Goal: Information Seeking & Learning: Find specific fact

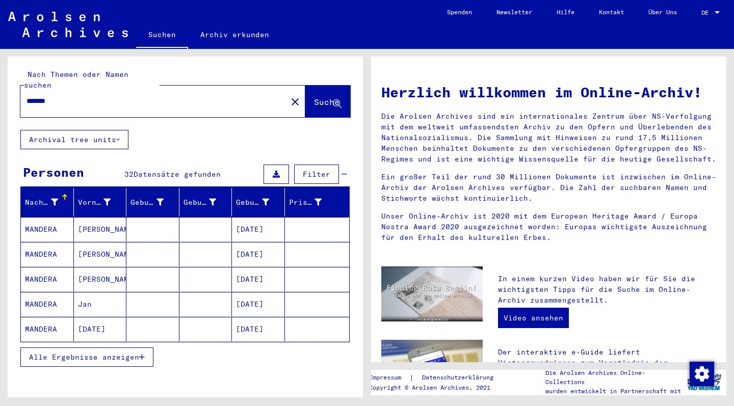
click at [125, 353] on span "Alle Ergebnisse anzeigen" at bounding box center [84, 357] width 110 height 9
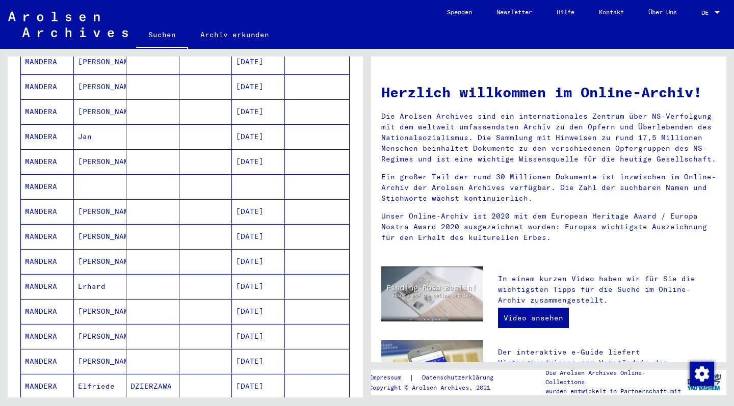
scroll to position [300, 0]
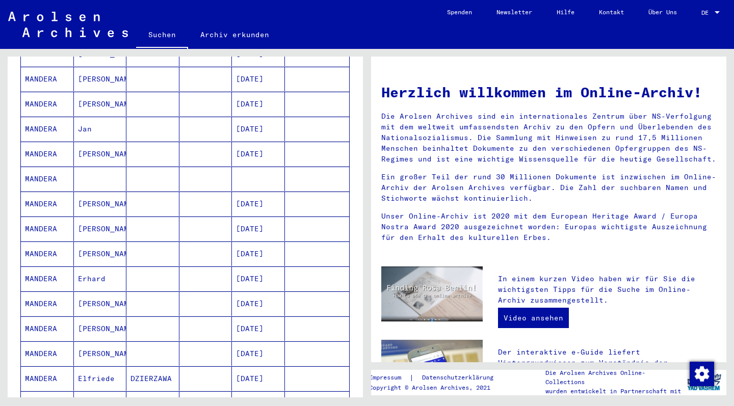
click at [37, 194] on mat-cell "MANDERA" at bounding box center [47, 204] width 53 height 24
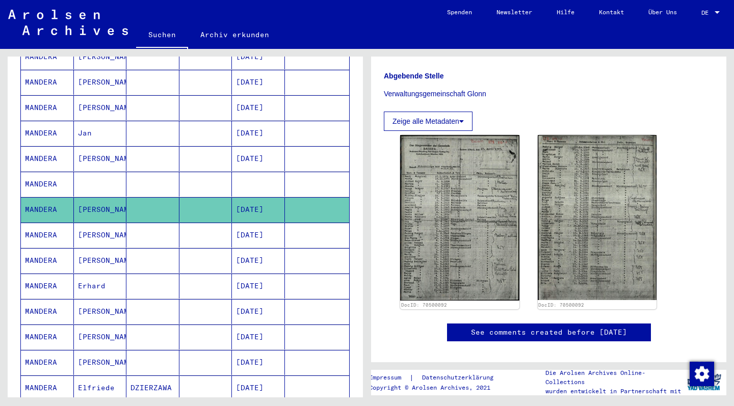
scroll to position [287, 0]
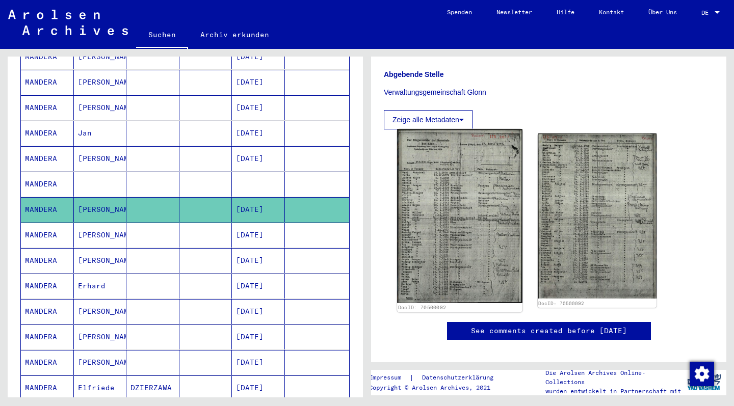
click at [461, 196] on img at bounding box center [459, 216] width 125 height 174
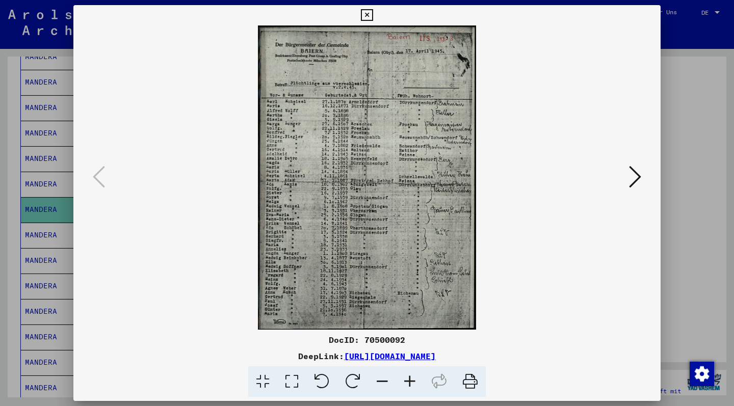
click at [637, 176] on icon at bounding box center [635, 177] width 12 height 24
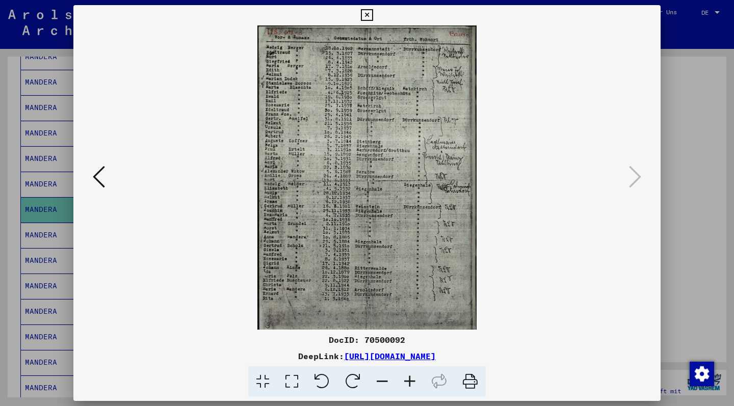
click at [372, 14] on icon at bounding box center [367, 15] width 12 height 12
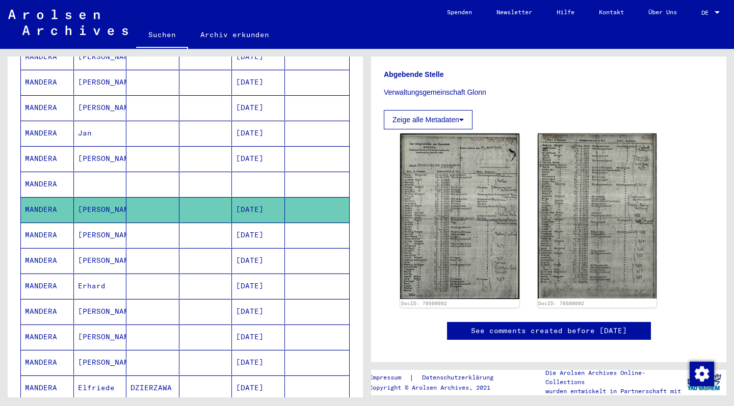
click at [46, 226] on mat-cell "MANDERA" at bounding box center [47, 235] width 53 height 25
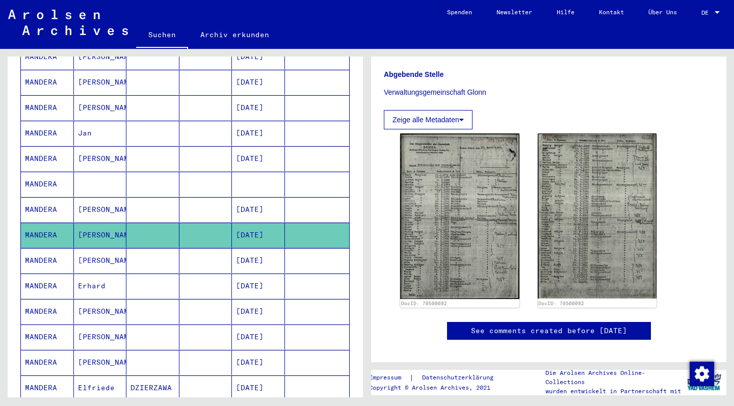
click at [45, 251] on mat-cell "MANDERA" at bounding box center [47, 260] width 53 height 25
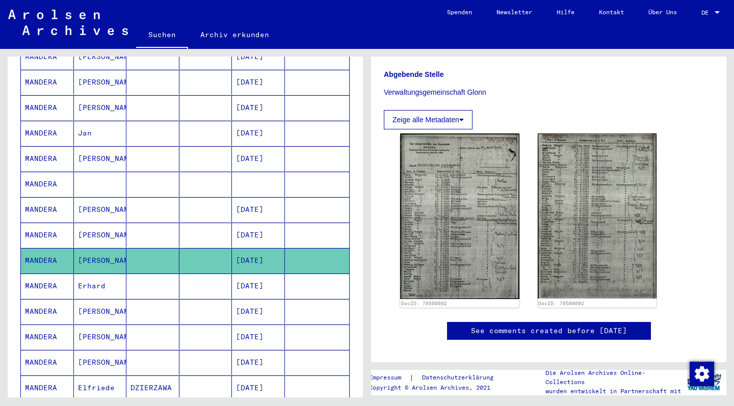
click at [45, 251] on mat-cell "MANDERA" at bounding box center [47, 260] width 53 height 25
click at [166, 253] on mat-cell at bounding box center [152, 260] width 53 height 25
click at [43, 249] on mat-cell "MANDERA" at bounding box center [47, 260] width 53 height 25
click at [44, 250] on mat-cell "MANDERA" at bounding box center [47, 260] width 53 height 25
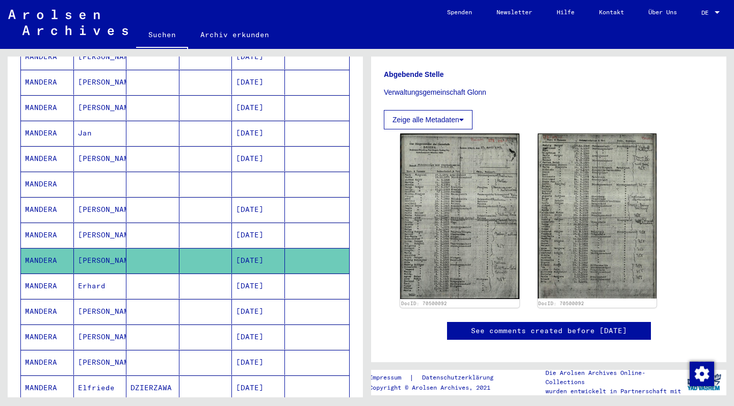
click at [47, 274] on mat-cell "MANDERA" at bounding box center [47, 286] width 53 height 25
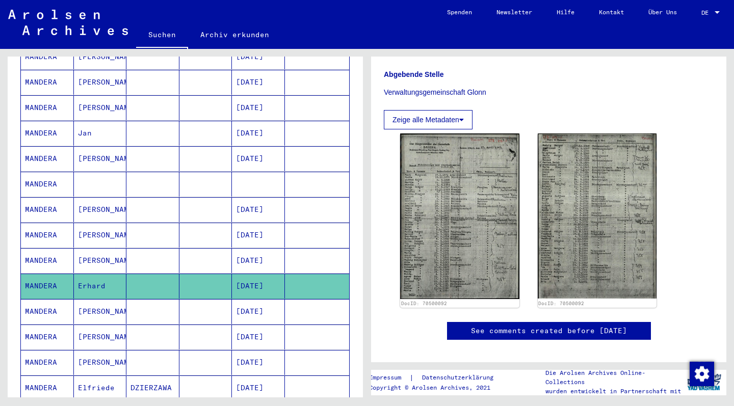
click at [46, 274] on mat-cell "MANDERA" at bounding box center [47, 286] width 53 height 25
click at [41, 299] on mat-cell "MANDERA" at bounding box center [47, 311] width 53 height 25
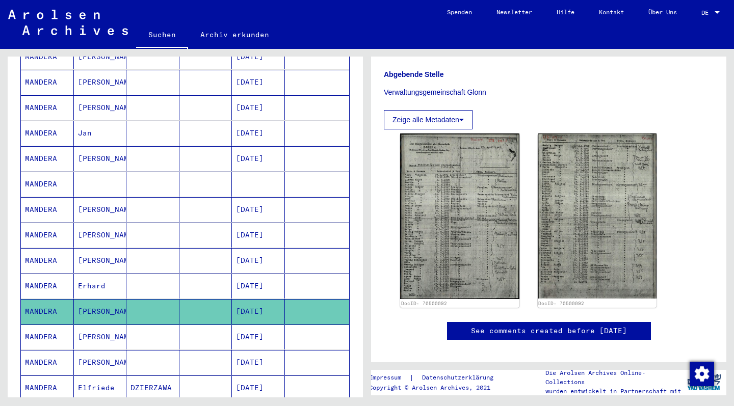
click at [41, 299] on mat-cell "MANDERA" at bounding box center [47, 311] width 53 height 25
click at [105, 248] on mat-cell "[PERSON_NAME]" at bounding box center [100, 260] width 53 height 25
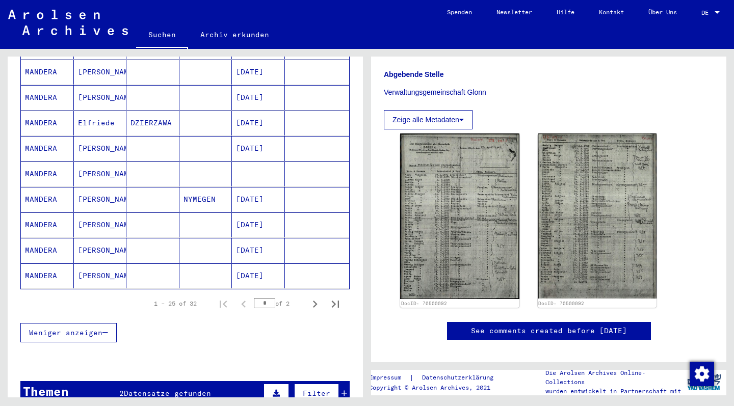
scroll to position [568, 0]
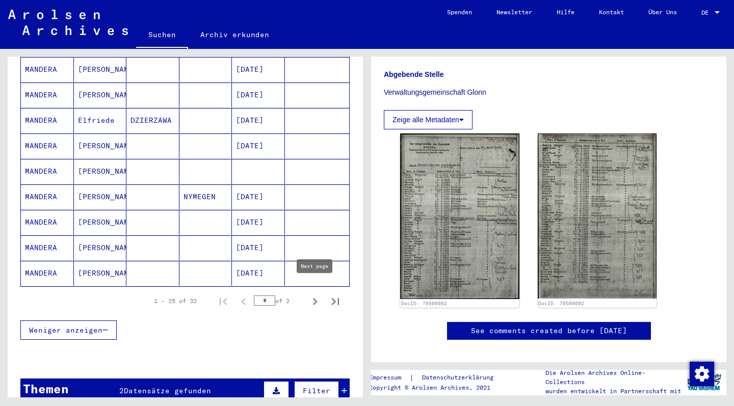
click at [314, 294] on icon "Next page" at bounding box center [315, 301] width 14 height 14
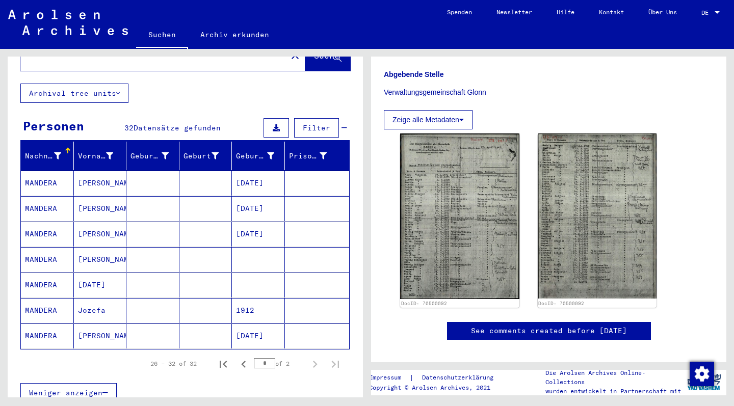
scroll to position [36, 0]
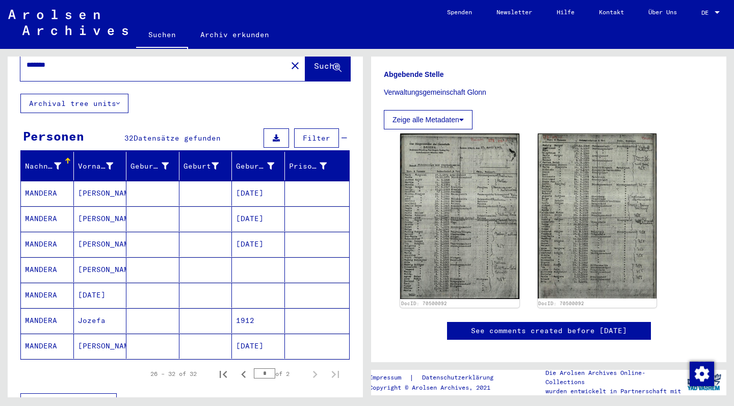
click at [46, 206] on mat-cell "MANDERA" at bounding box center [47, 218] width 53 height 25
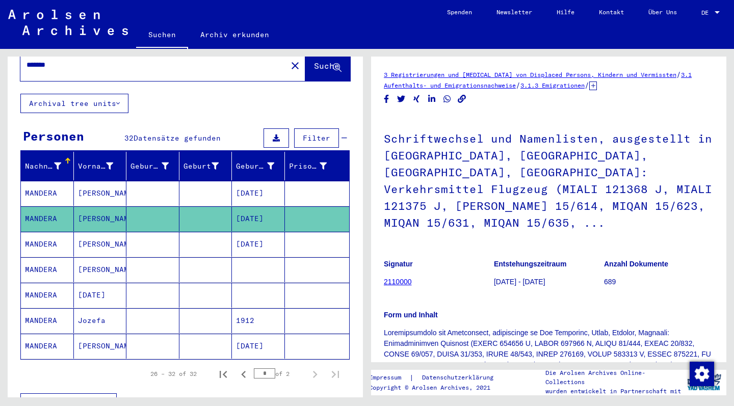
click at [40, 232] on mat-cell "MANDERA" at bounding box center [47, 244] width 53 height 25
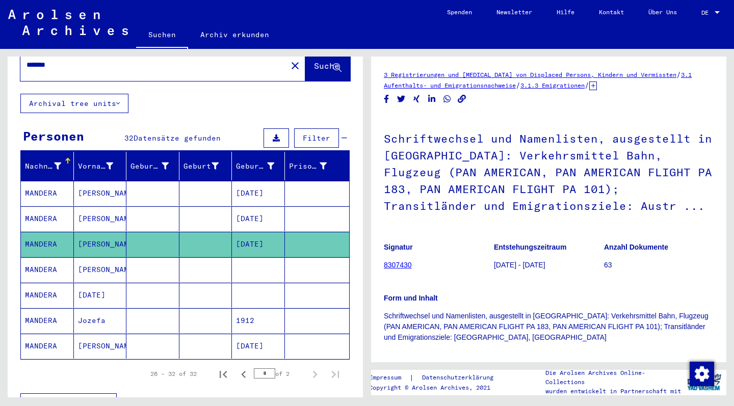
click at [41, 257] on mat-cell "MANDERA" at bounding box center [47, 269] width 53 height 25
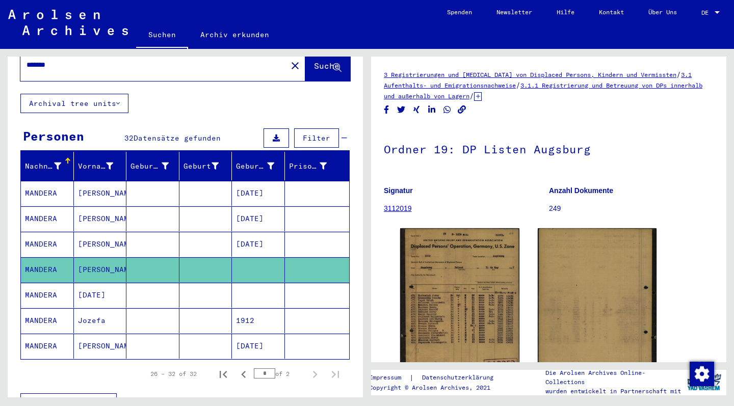
click at [36, 184] on mat-cell "MANDERA" at bounding box center [47, 193] width 53 height 25
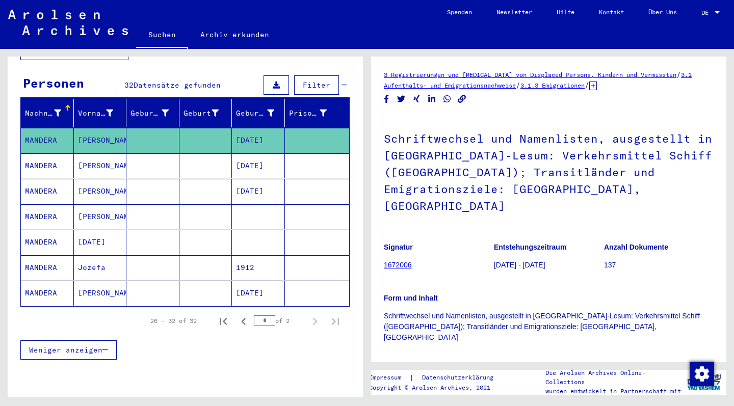
scroll to position [91, 0]
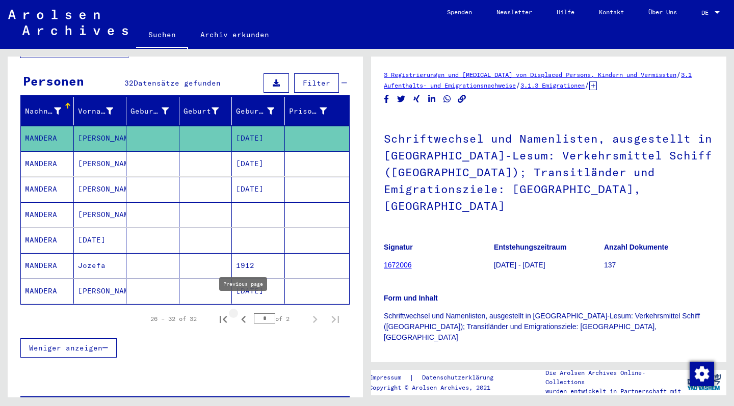
click at [244, 312] on icon "Previous page" at bounding box center [243, 319] width 14 height 14
type input "*"
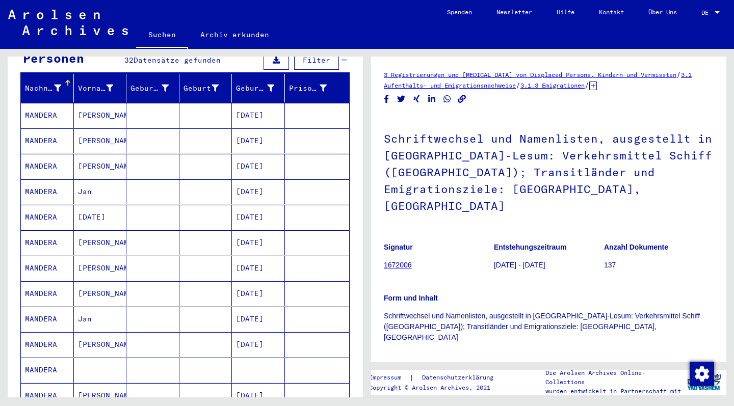
scroll to position [119, 0]
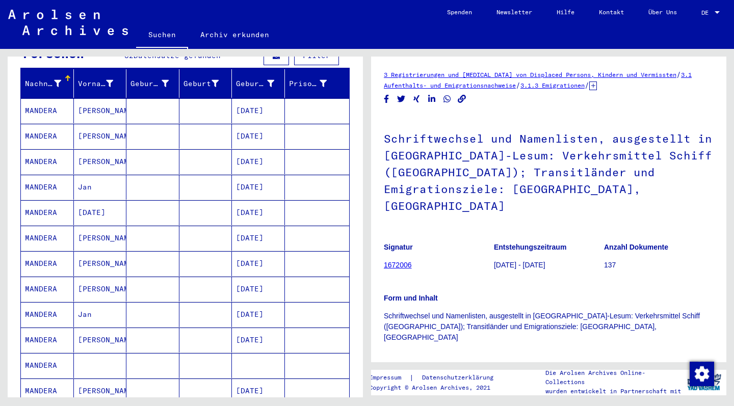
click at [38, 176] on mat-cell "MANDERA" at bounding box center [47, 187] width 53 height 25
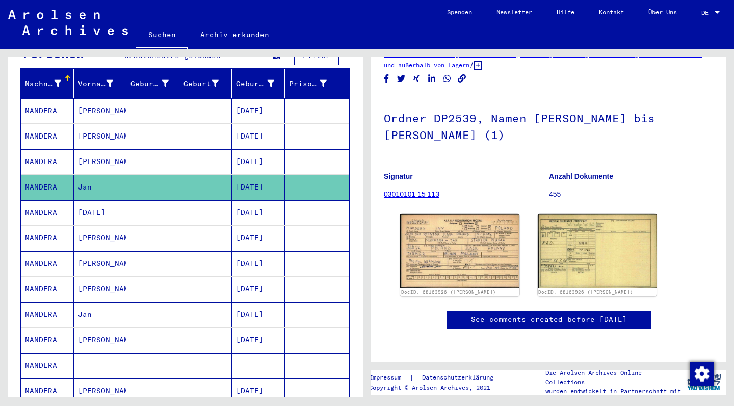
scroll to position [102, 0]
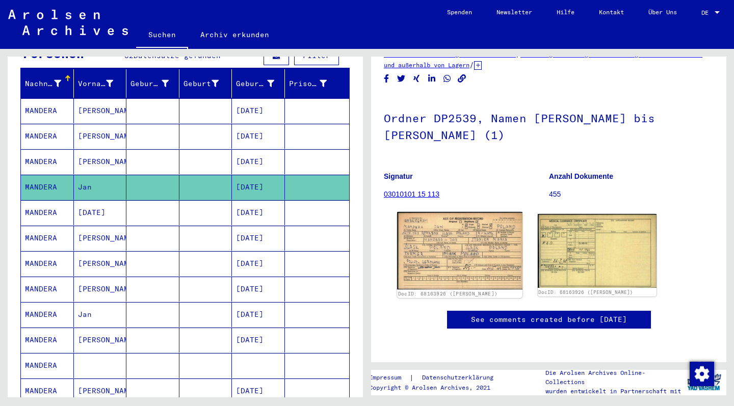
click at [455, 212] on img at bounding box center [459, 250] width 125 height 77
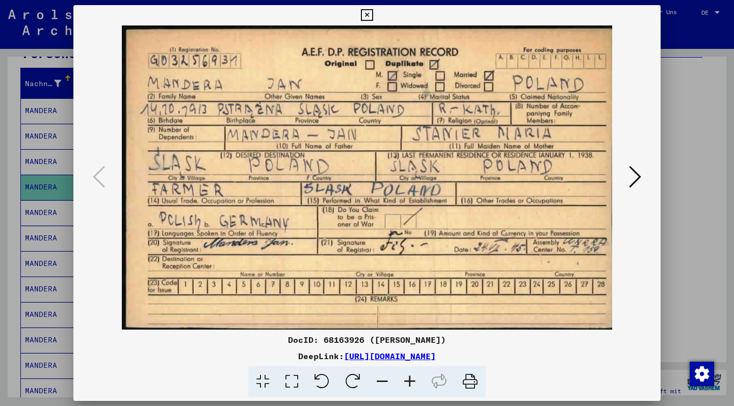
click at [635, 177] on icon at bounding box center [635, 177] width 12 height 24
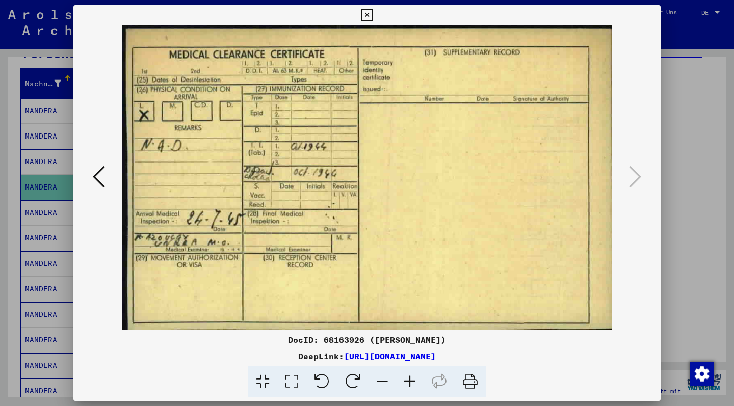
click at [96, 179] on icon at bounding box center [99, 177] width 12 height 24
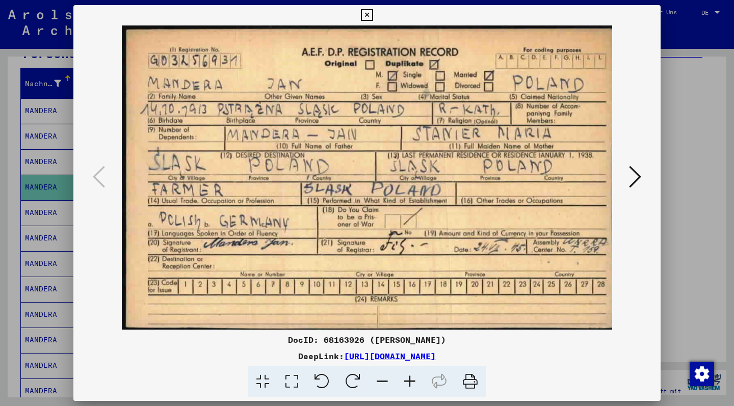
click at [474, 386] on icon at bounding box center [469, 381] width 31 height 31
click at [634, 178] on icon at bounding box center [635, 177] width 12 height 24
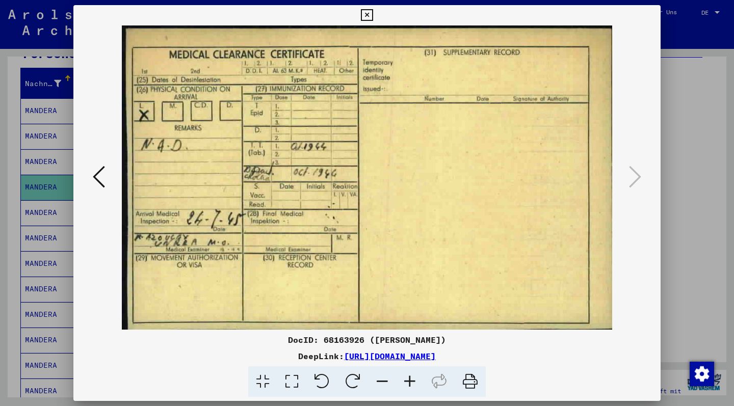
scroll to position [0, 0]
click at [467, 381] on icon at bounding box center [469, 381] width 31 height 31
click at [372, 12] on icon at bounding box center [367, 15] width 12 height 12
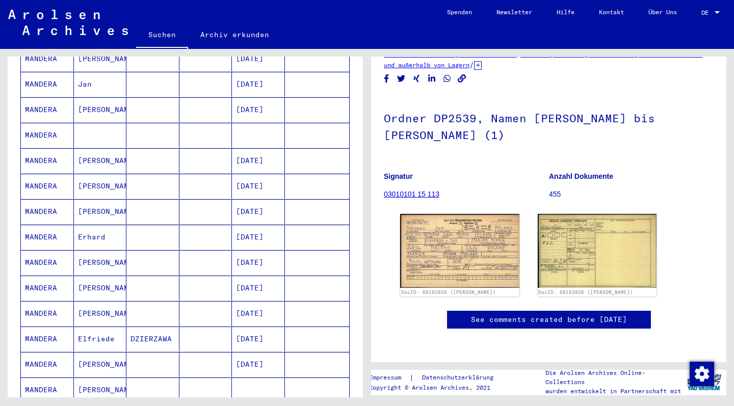
scroll to position [358, 0]
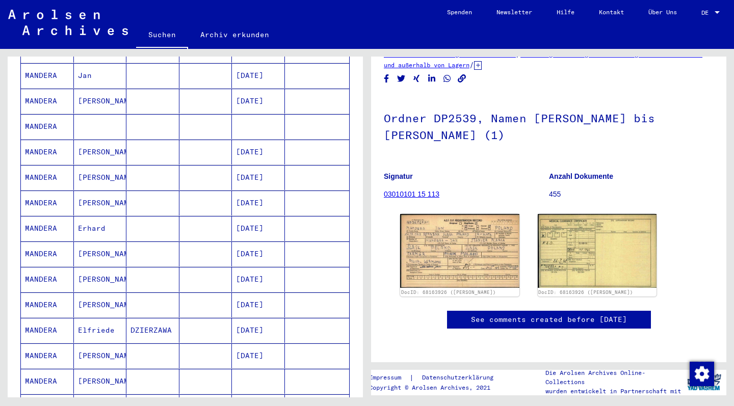
click at [39, 296] on mat-cell "MANDERA" at bounding box center [47, 304] width 53 height 25
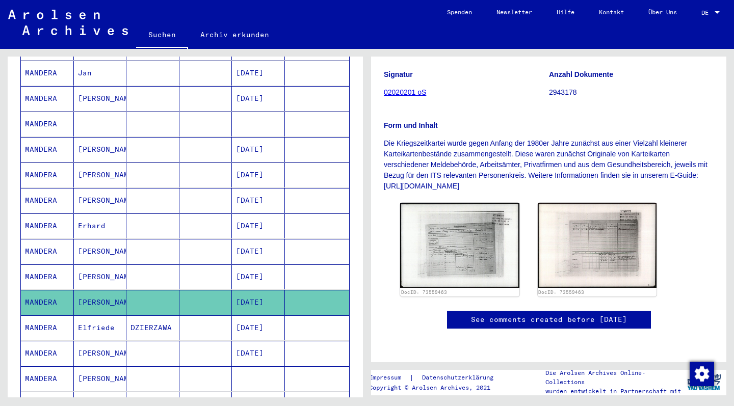
scroll to position [221, 0]
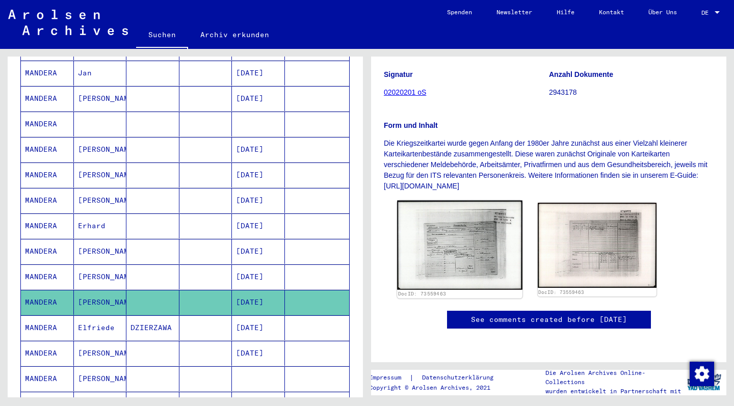
click at [460, 201] on img at bounding box center [459, 245] width 125 height 89
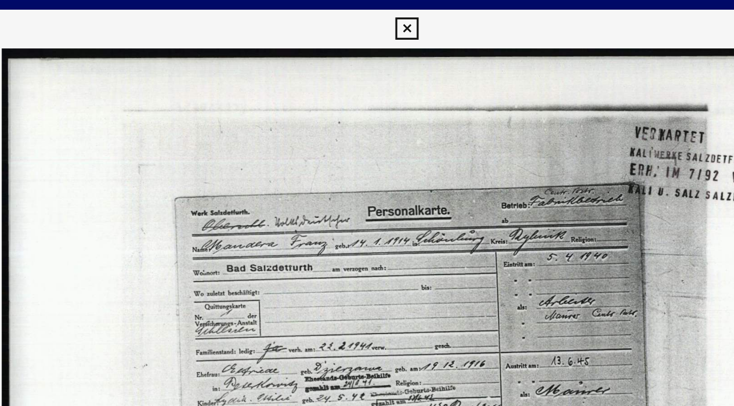
scroll to position [0, 0]
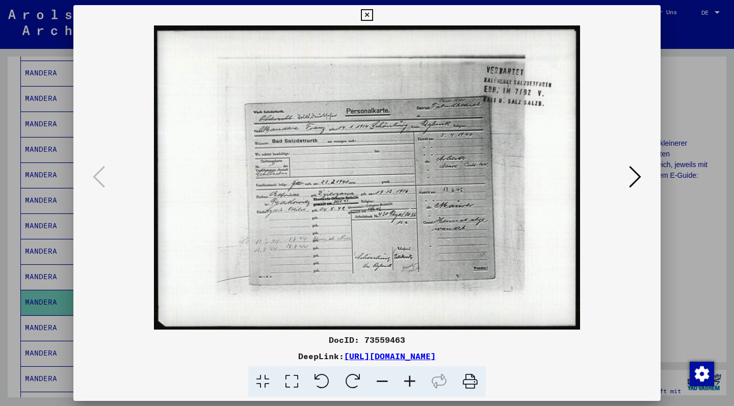
click at [633, 176] on icon at bounding box center [635, 177] width 12 height 24
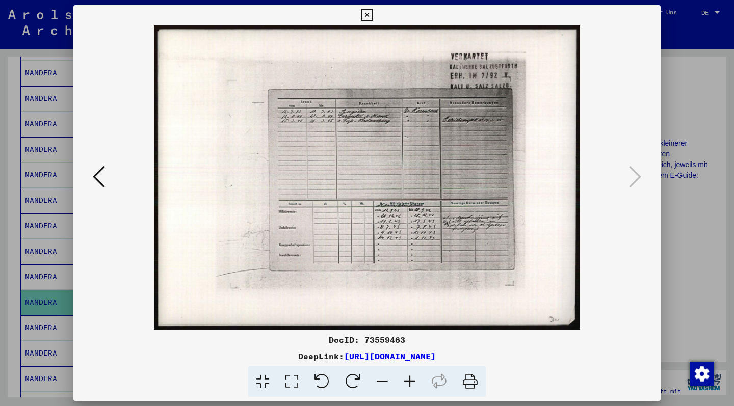
click at [372, 14] on icon at bounding box center [367, 15] width 12 height 12
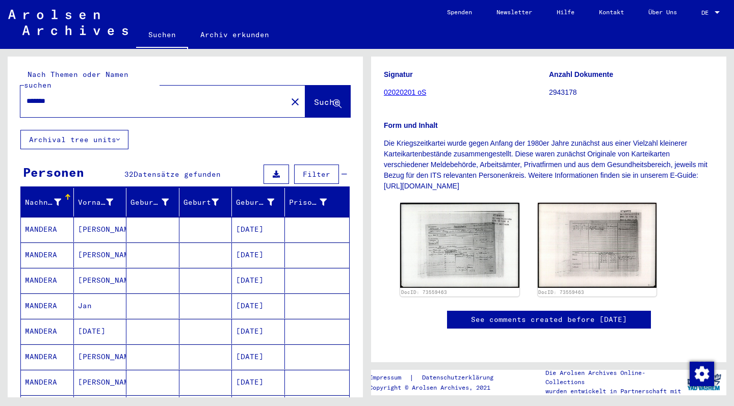
click at [102, 96] on input "*******" at bounding box center [153, 101] width 254 height 11
type input "*******"
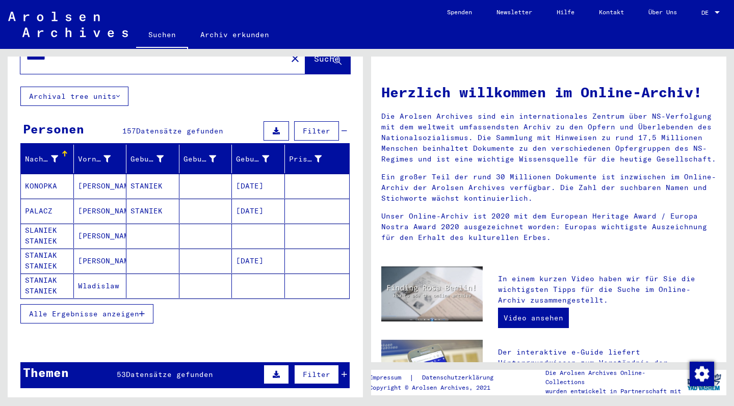
scroll to position [49, 0]
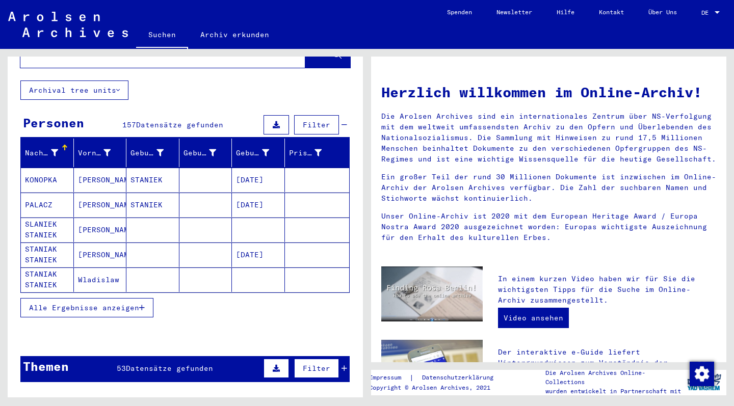
click at [110, 303] on span "Alle Ergebnisse anzeigen" at bounding box center [84, 307] width 110 height 9
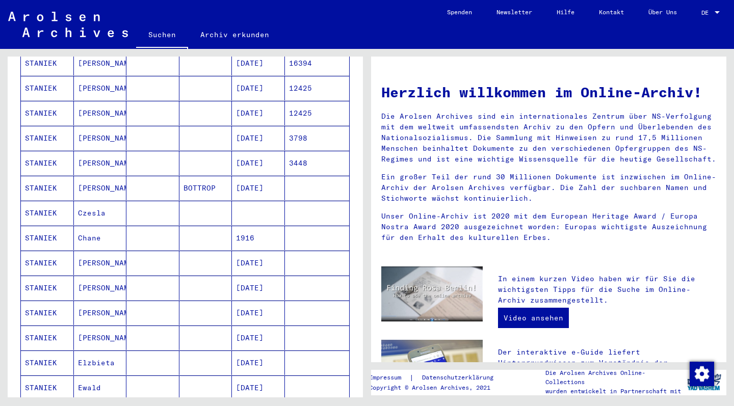
scroll to position [390, 0]
click at [39, 152] on mat-cell "STANIEK" at bounding box center [47, 164] width 53 height 24
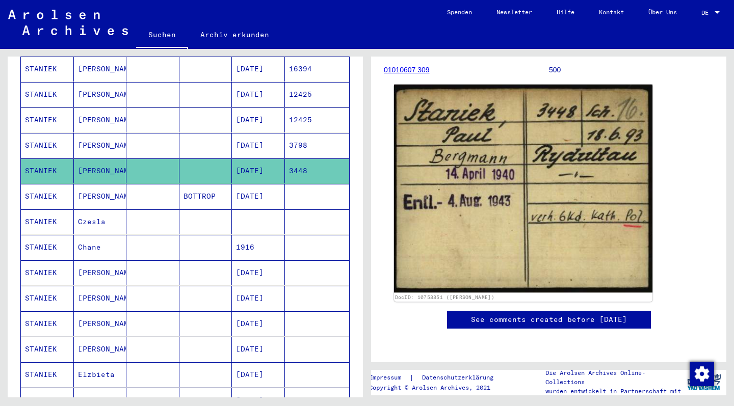
scroll to position [151, 0]
click at [541, 204] on img at bounding box center [523, 189] width 258 height 208
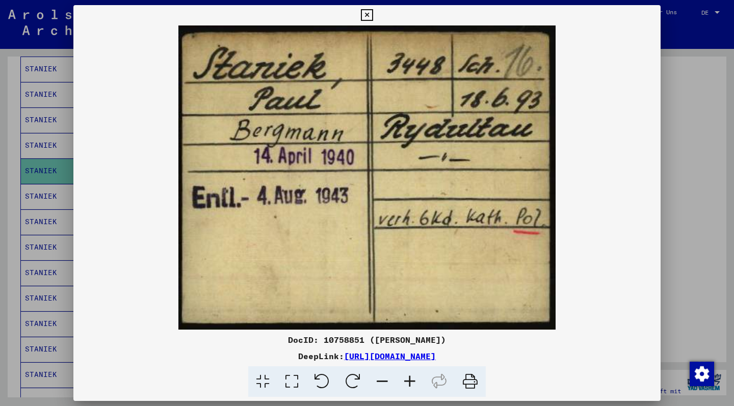
scroll to position [0, 0]
click at [372, 14] on icon at bounding box center [367, 15] width 12 height 12
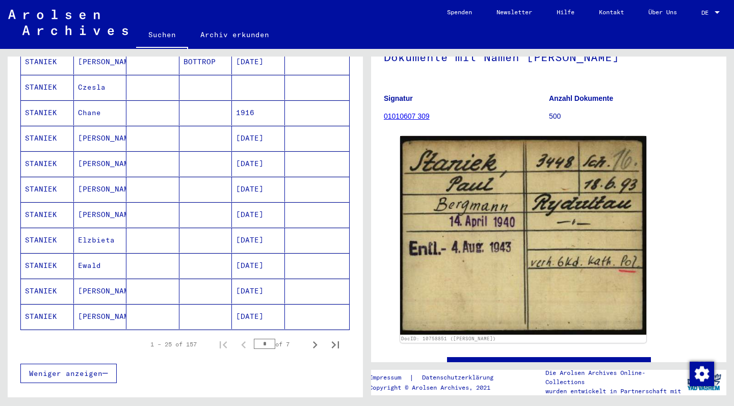
scroll to position [526, 0]
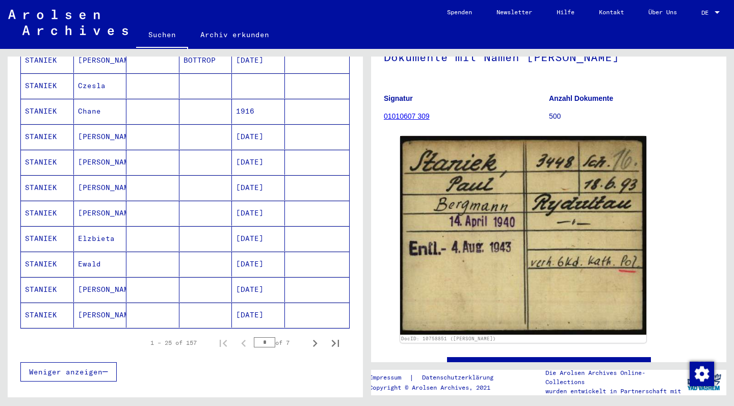
click at [89, 178] on mat-cell "[PERSON_NAME]" at bounding box center [100, 187] width 53 height 25
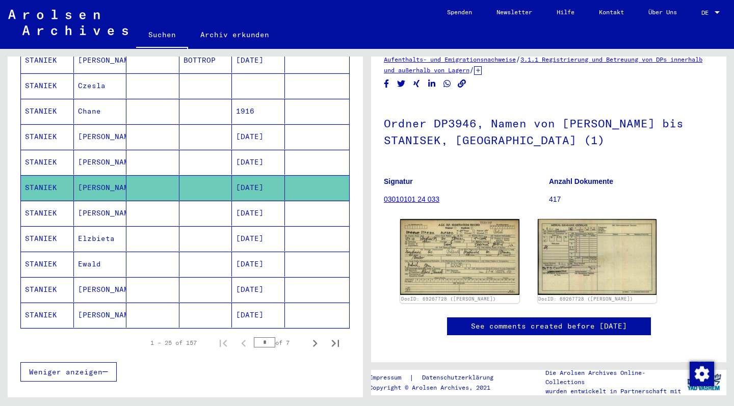
scroll to position [28, 0]
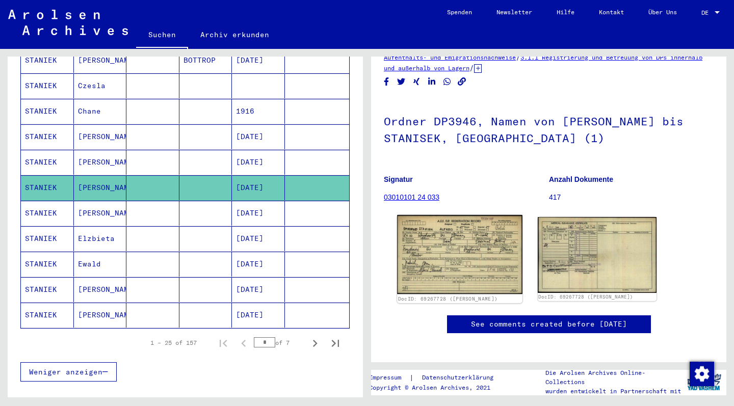
click at [450, 248] on img at bounding box center [459, 254] width 125 height 79
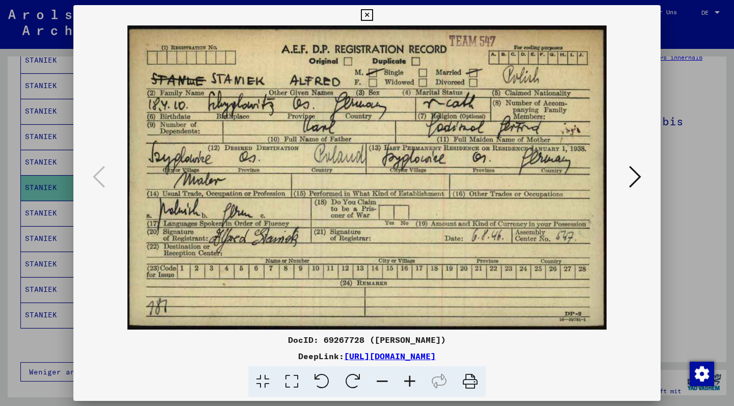
scroll to position [0, 0]
click at [372, 13] on icon at bounding box center [367, 15] width 12 height 12
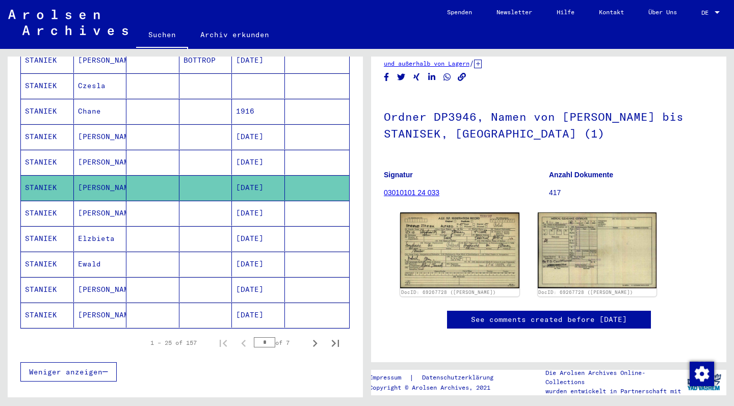
scroll to position [55, 0]
click at [46, 202] on mat-cell "STANIEK" at bounding box center [47, 213] width 53 height 25
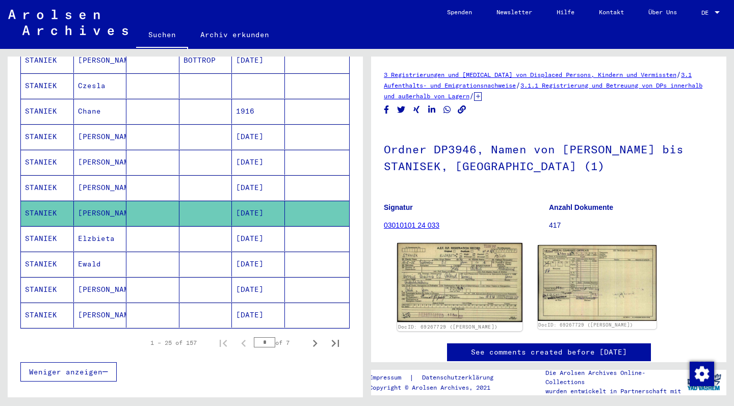
click at [474, 270] on img at bounding box center [459, 282] width 125 height 79
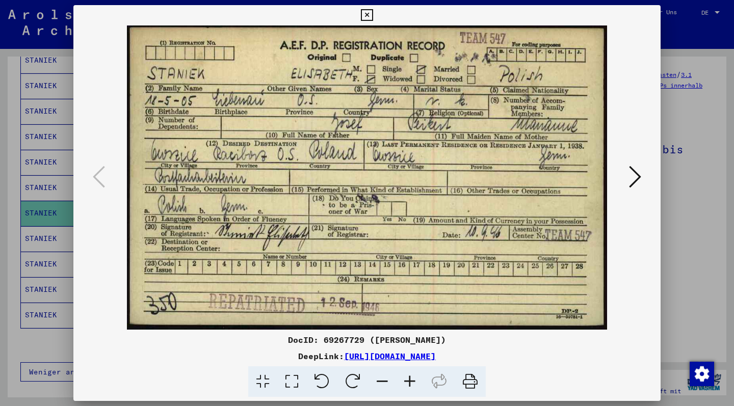
click at [637, 177] on icon at bounding box center [635, 177] width 12 height 24
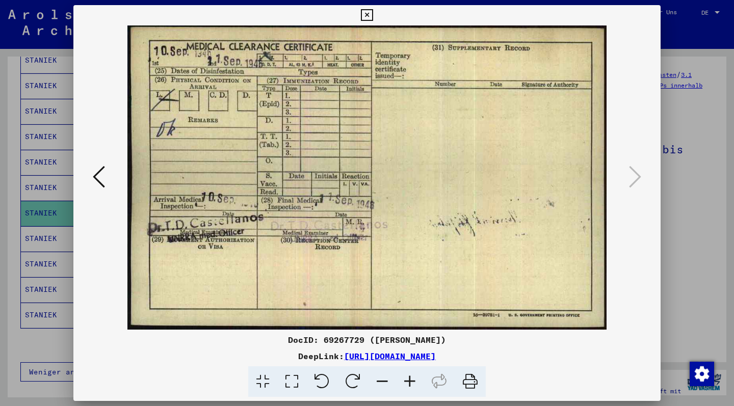
click at [372, 16] on icon at bounding box center [367, 15] width 12 height 12
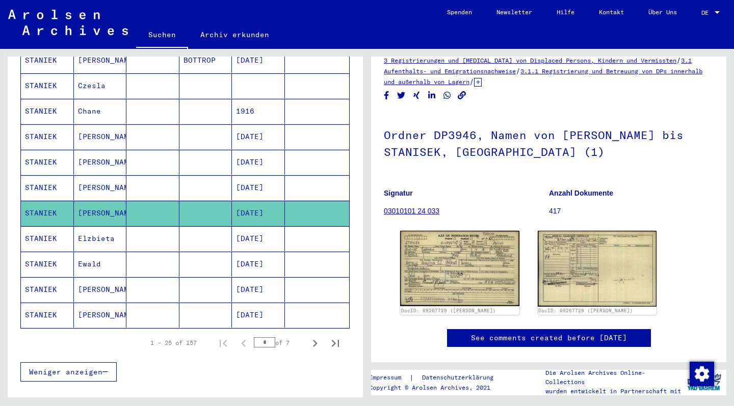
scroll to position [3, 0]
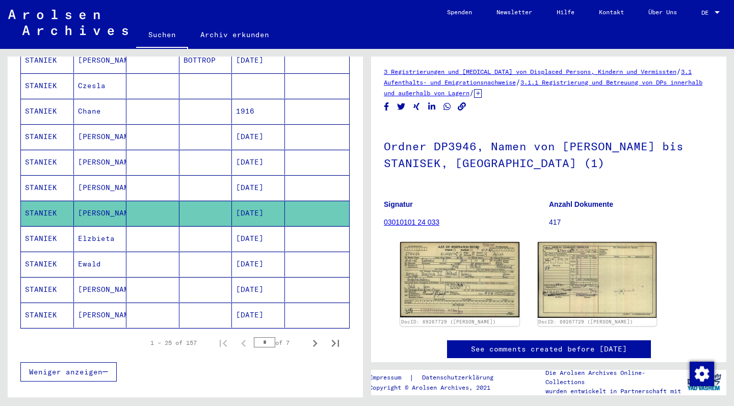
drag, startPoint x: 520, startPoint y: 91, endPoint x: 382, endPoint y: 71, distance: 139.5
click at [382, 71] on yv-its-full-details "3 Registrierungen und [MEDICAL_DATA] von Displaced Persons, Kindern und Vermiss…" at bounding box center [548, 222] width 355 height 313
copy div "3 Registrierungen und [MEDICAL_DATA] von Displaced Persons, Kindern und Vermiss…"
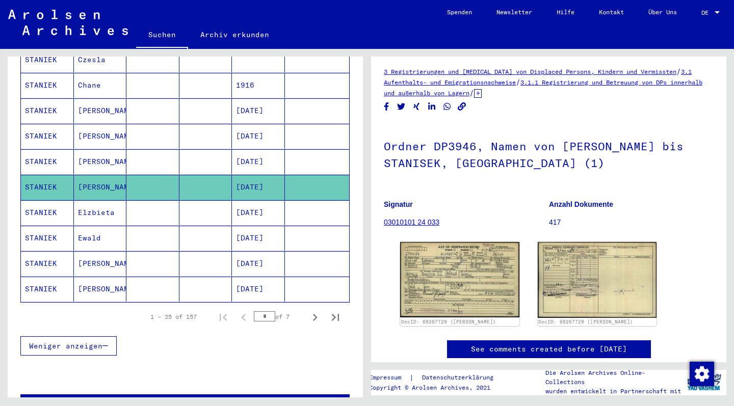
scroll to position [551, 0]
click at [37, 228] on mat-cell "STANIEK" at bounding box center [47, 238] width 53 height 25
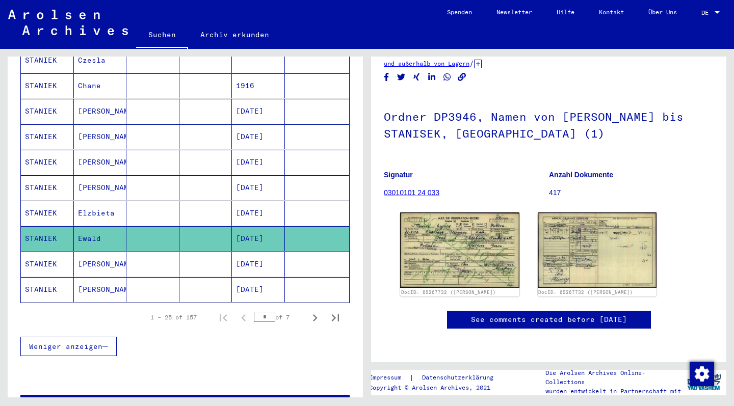
scroll to position [37, 0]
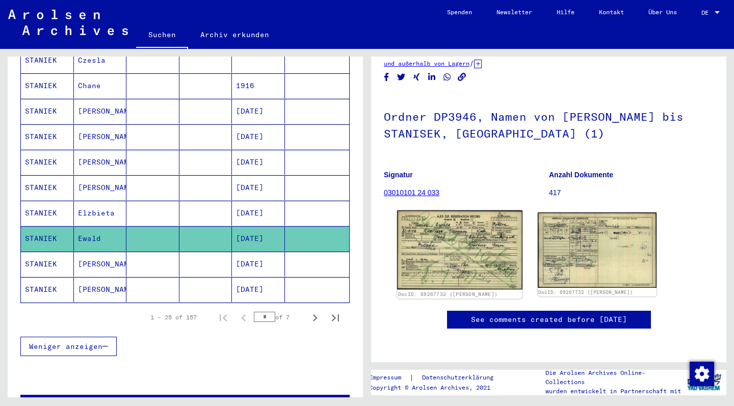
click at [458, 231] on img at bounding box center [459, 249] width 125 height 79
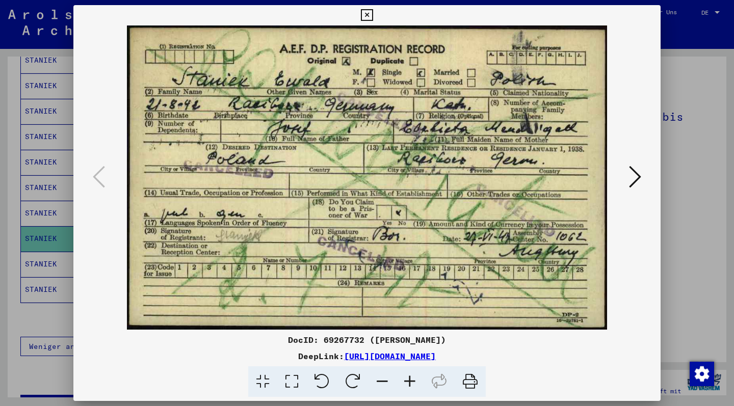
scroll to position [0, 0]
click at [636, 178] on icon at bounding box center [635, 177] width 12 height 24
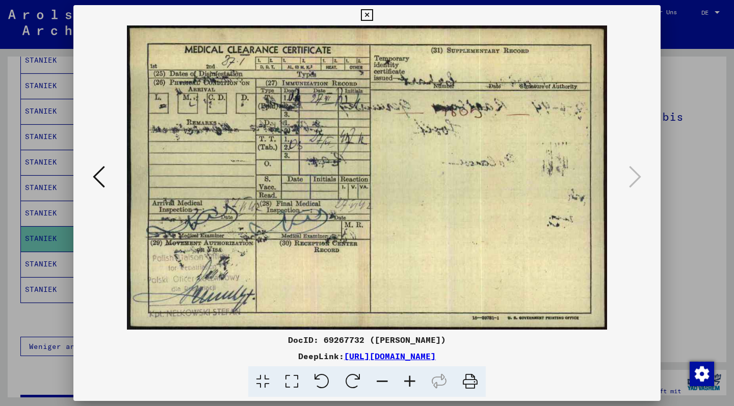
click at [372, 15] on icon at bounding box center [367, 15] width 12 height 12
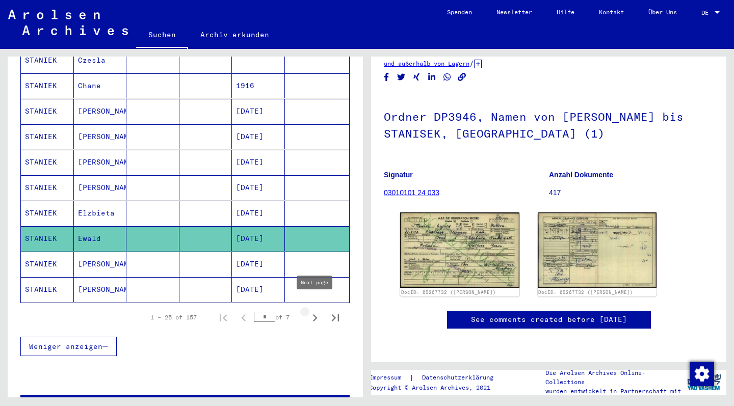
click at [315, 314] on icon "Next page" at bounding box center [315, 317] width 5 height 7
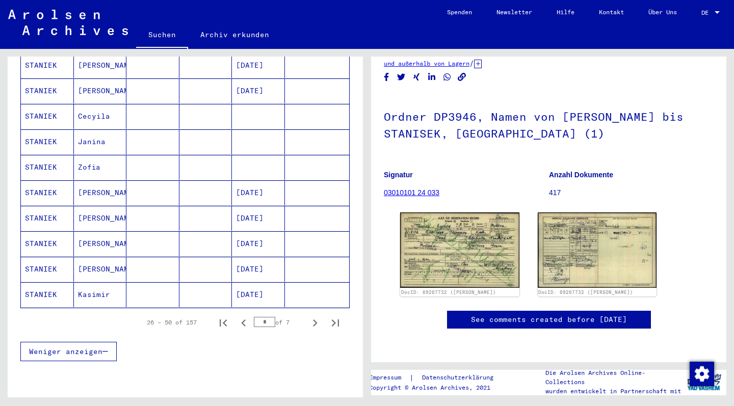
scroll to position [550, 0]
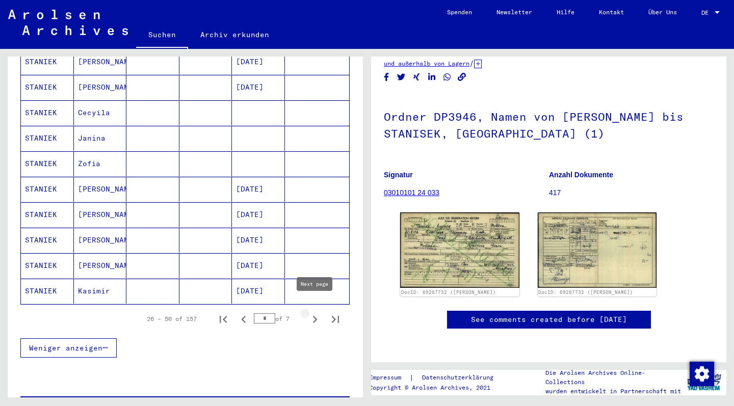
click at [313, 312] on icon "Next page" at bounding box center [315, 319] width 14 height 14
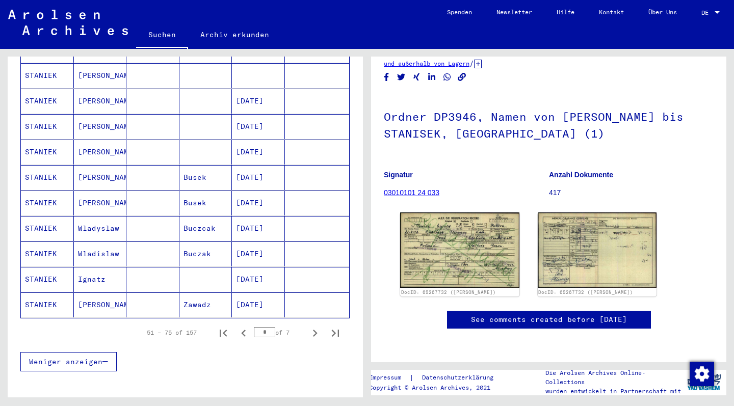
scroll to position [568, 0]
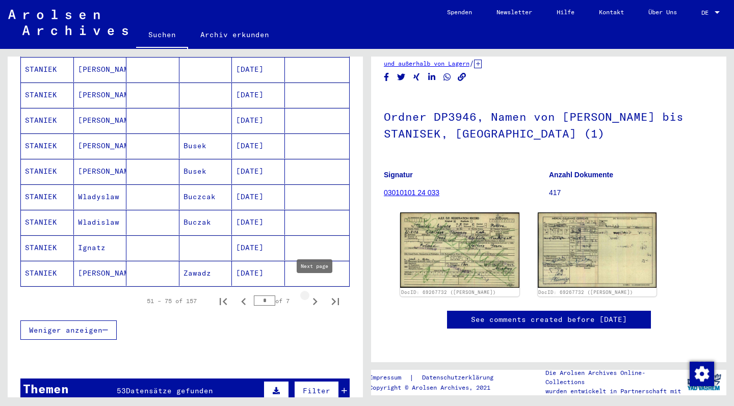
click at [313, 294] on icon "Next page" at bounding box center [315, 301] width 14 height 14
type input "*"
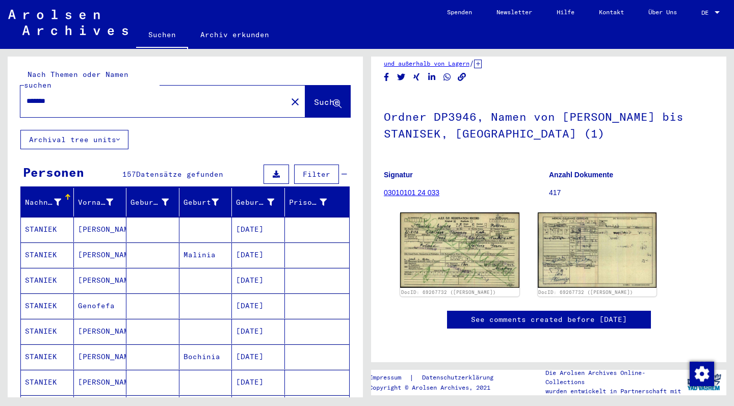
scroll to position [0, 0]
click at [75, 97] on div "*******" at bounding box center [150, 101] width 260 height 23
click at [49, 96] on input "*******" at bounding box center [153, 101] width 254 height 11
click at [40, 96] on input "*******" at bounding box center [153, 101] width 254 height 11
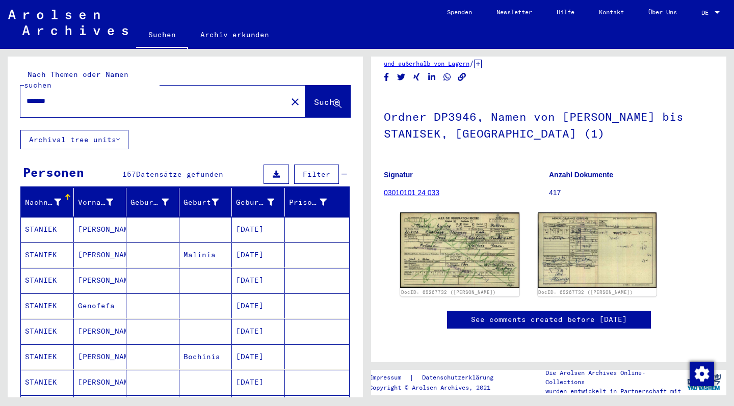
click at [40, 96] on input "*******" at bounding box center [153, 101] width 254 height 11
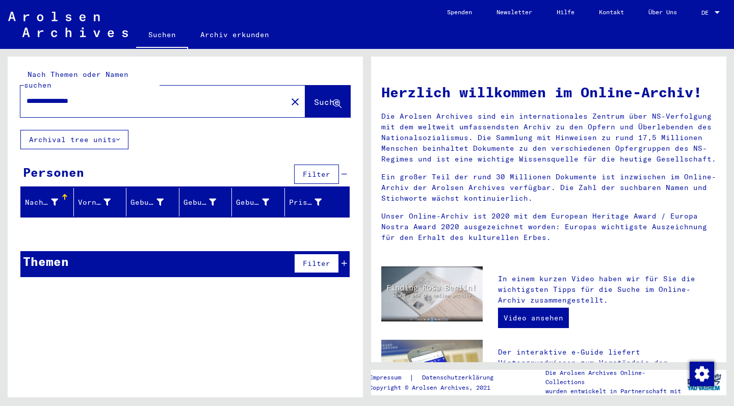
click at [113, 96] on input "**********" at bounding box center [150, 101] width 248 height 11
click at [166, 65] on div "**********" at bounding box center [185, 93] width 355 height 73
drag, startPoint x: 116, startPoint y: 90, endPoint x: 12, endPoint y: 88, distance: 104.5
click at [12, 88] on div "**********" at bounding box center [185, 93] width 355 height 73
paste input "text"
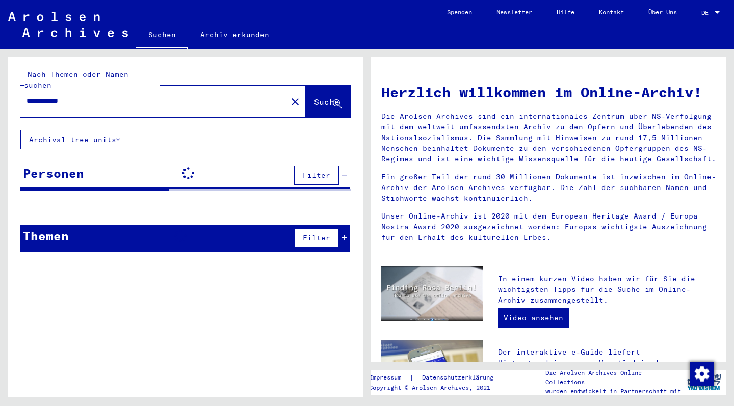
click at [12, 88] on div "**********" at bounding box center [185, 93] width 355 height 73
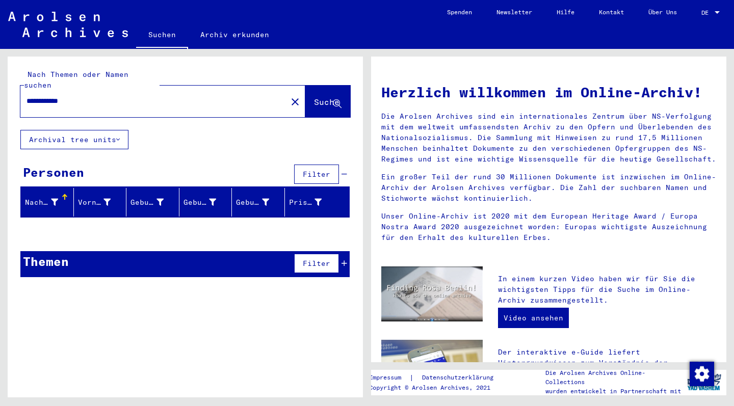
click at [43, 96] on input "**********" at bounding box center [150, 101] width 248 height 11
click at [139, 96] on input "**********" at bounding box center [150, 101] width 248 height 11
drag, startPoint x: 106, startPoint y: 92, endPoint x: 13, endPoint y: 88, distance: 93.9
click at [12, 88] on div "**********" at bounding box center [185, 93] width 355 height 73
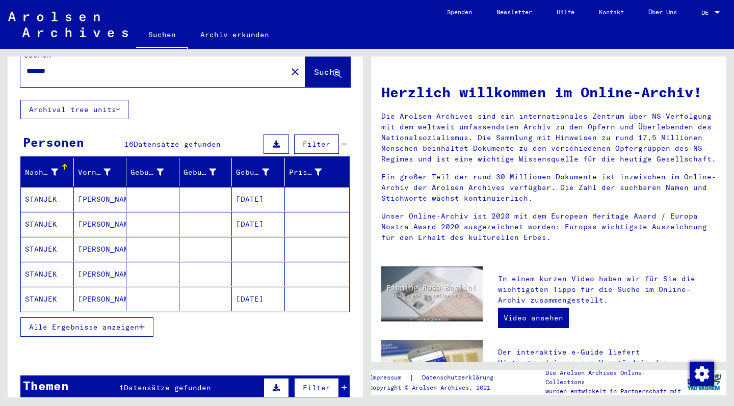
scroll to position [37, 0]
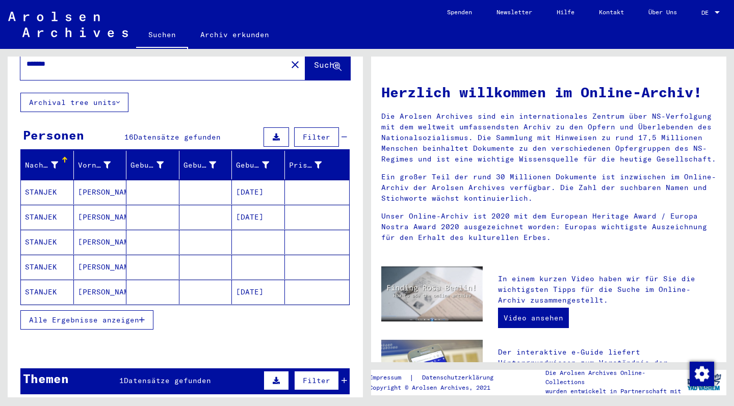
click at [101, 315] on span "Alle Ergebnisse anzeigen" at bounding box center [84, 319] width 110 height 9
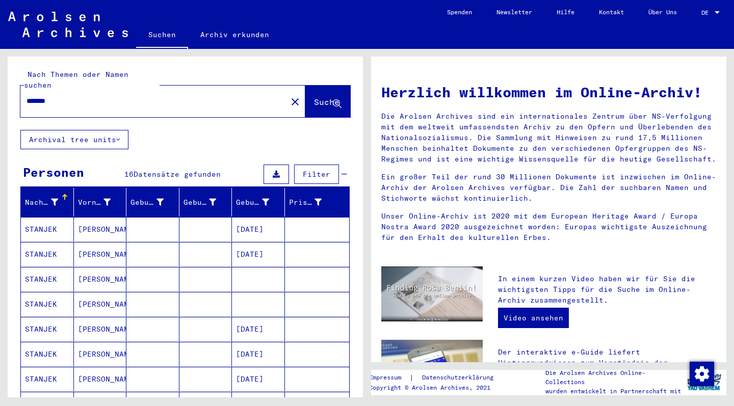
scroll to position [0, 0]
click at [48, 96] on input "*******" at bounding box center [150, 101] width 248 height 11
type input "*******"
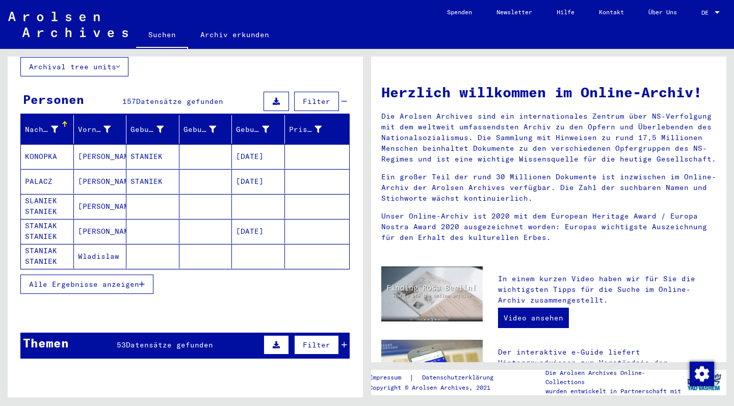
scroll to position [75, 0]
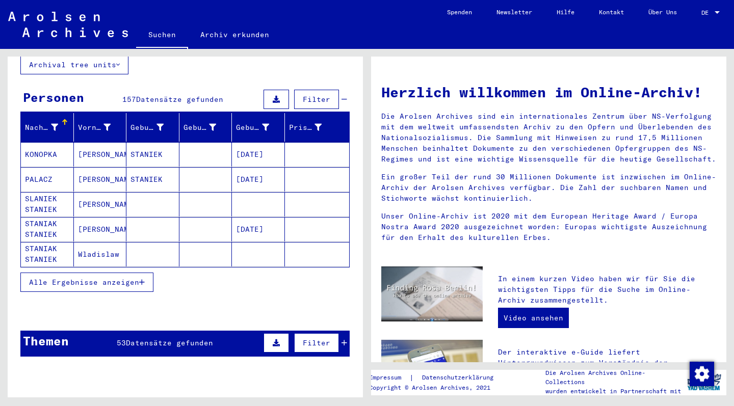
click at [105, 278] on span "Alle Ergebnisse anzeigen" at bounding box center [84, 282] width 110 height 9
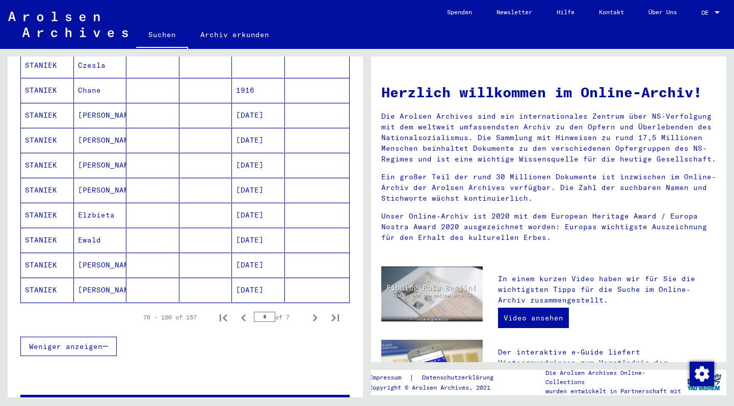
scroll to position [556, 0]
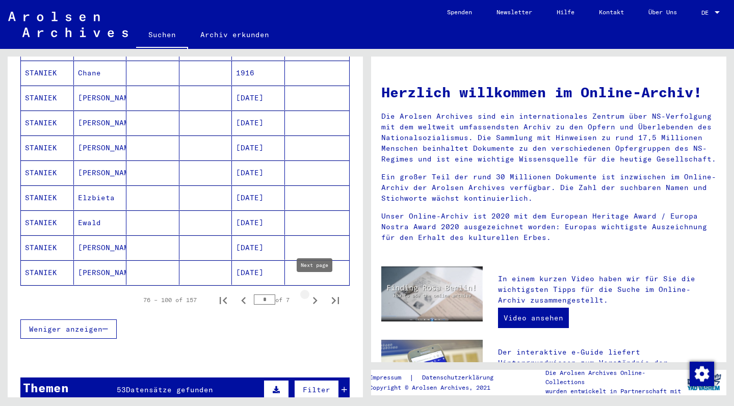
click at [315, 297] on icon "Next page" at bounding box center [315, 300] width 5 height 7
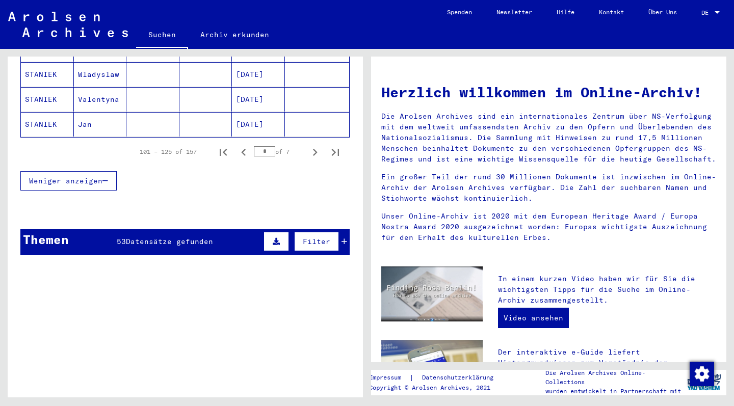
scroll to position [703, 0]
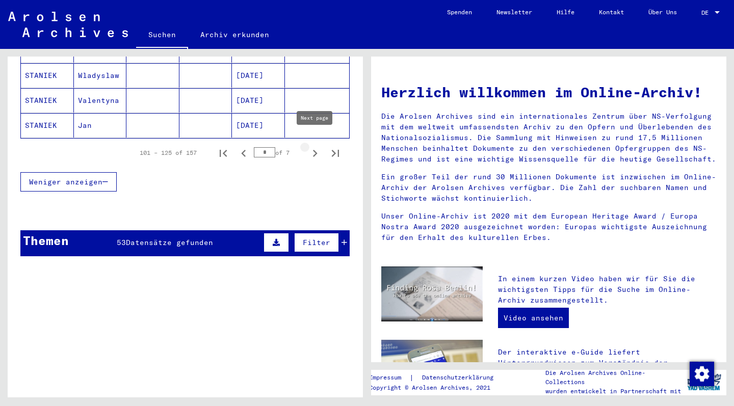
click at [313, 146] on icon "Next page" at bounding box center [315, 153] width 14 height 14
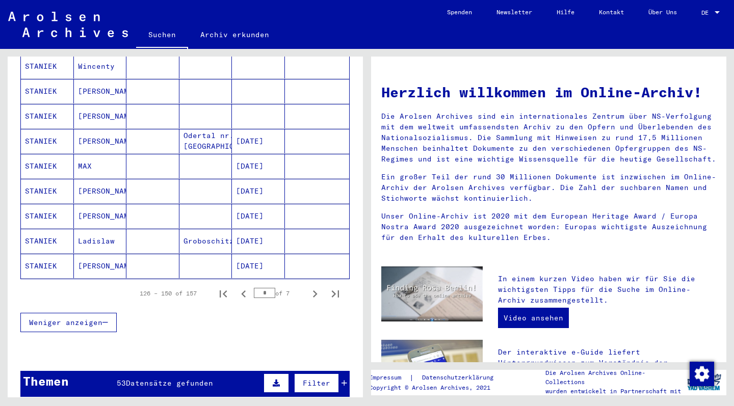
scroll to position [564, 0]
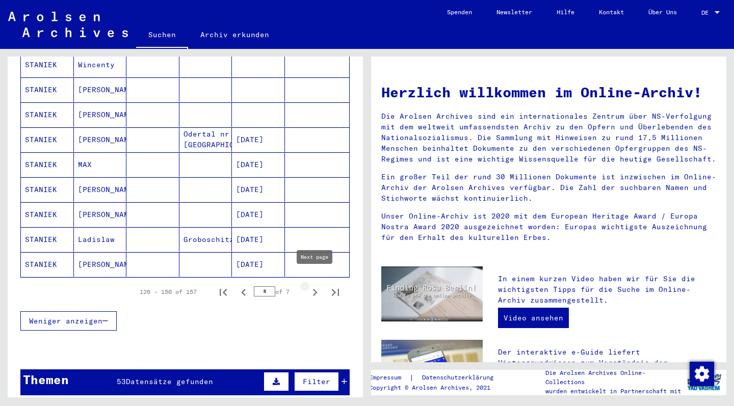
click at [315, 289] on icon "Next page" at bounding box center [315, 292] width 5 height 7
type input "*"
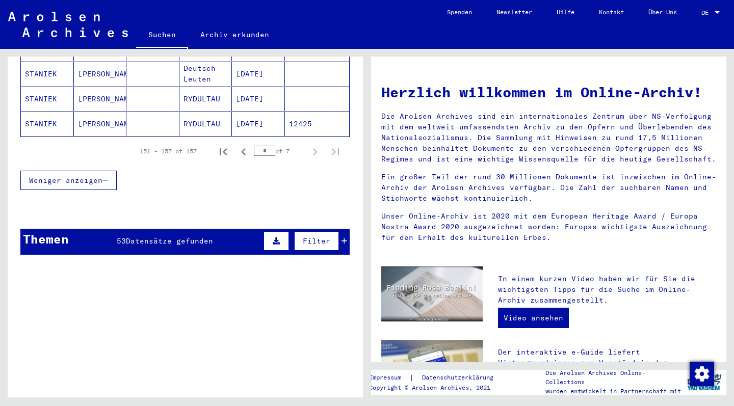
scroll to position [227, 0]
